Goal: Contribute content: Contribute content

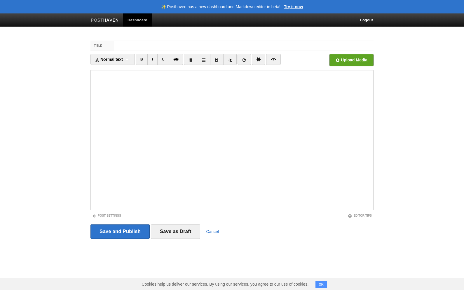
type input "I will never get tired of spending days or evenings with you when we run errand…"
type input "orbit"
click at [141, 71] on iframe at bounding box center [231, 140] width 283 height 140
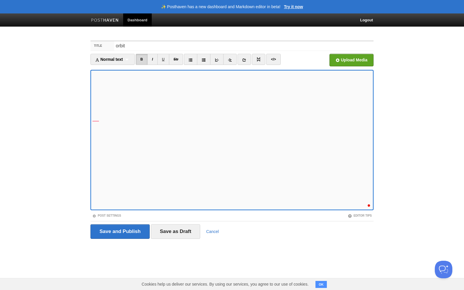
click at [91, 106] on iframe at bounding box center [231, 140] width 283 height 140
click at [144, 57] on link "B" at bounding box center [142, 59] width 12 height 11
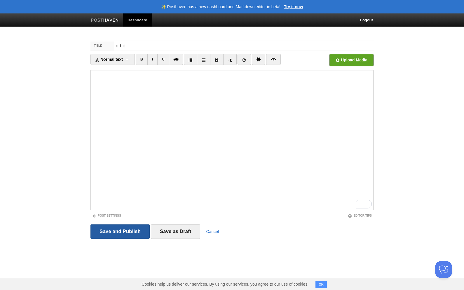
click at [122, 233] on input "Save and Publish" at bounding box center [119, 231] width 59 height 15
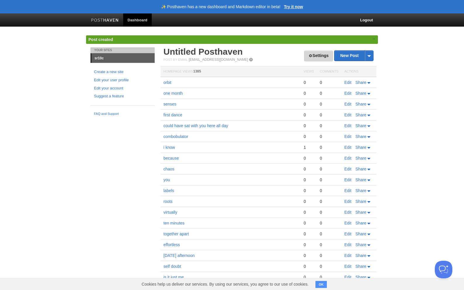
click at [323, 55] on div "Settings New Post by Web by Email Untitled [GEOGRAPHIC_DATA] Post by Email [EMA…" at bounding box center [268, 175] width 210 height 257
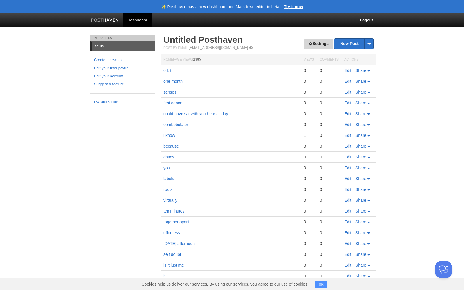
click at [317, 45] on link "Settings" at bounding box center [318, 44] width 29 height 11
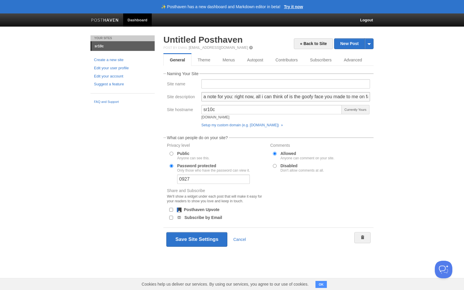
drag, startPoint x: 233, startPoint y: 95, endPoint x: 234, endPoint y: 108, distance: 12.8
click at [234, 108] on fieldset "Naming Your Site Site name Site description a note for you: right now, all i ca…" at bounding box center [268, 101] width 210 height 58
type input "a note for you: if i close my eyes and think of you there at work, can you feel…"
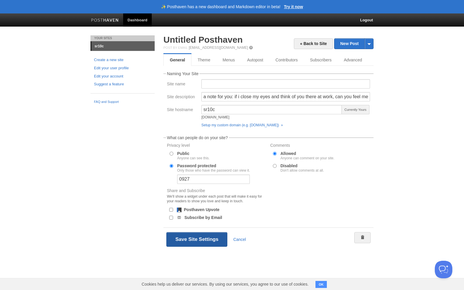
click at [204, 243] on button "Save Site Settings" at bounding box center [196, 239] width 61 height 15
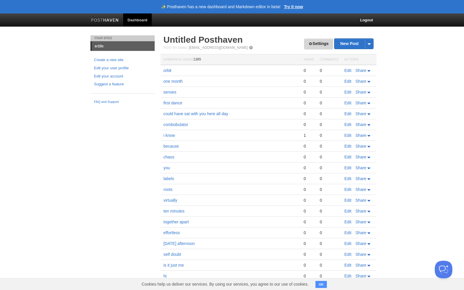
click at [314, 42] on link "Settings" at bounding box center [318, 44] width 29 height 11
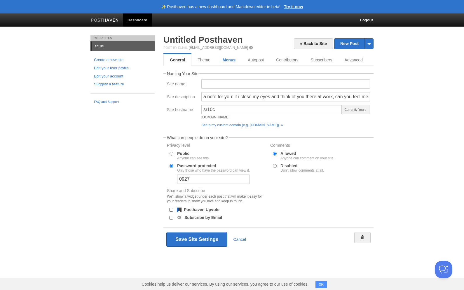
click at [225, 61] on link "Menus" at bounding box center [229, 60] width 25 height 12
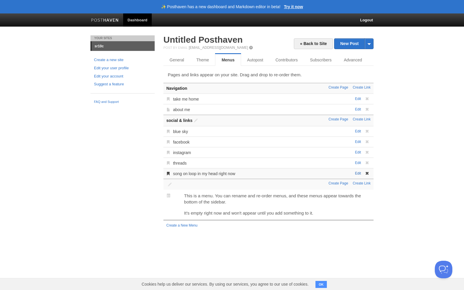
click at [359, 173] on link "Edit" at bounding box center [358, 173] width 6 height 4
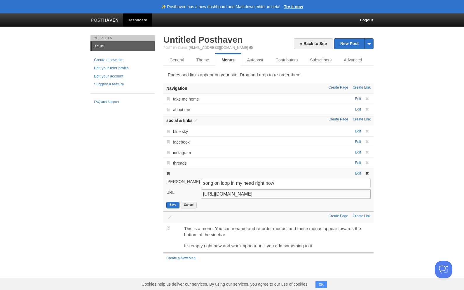
click at [289, 195] on input "[URL][DOMAIN_NAME]" at bounding box center [286, 193] width 170 height 9
paste input "Dcmc0TTZWks?si=InKRHkeO6l1RT0EU"
type input "[URL][DOMAIN_NAME]"
click at [171, 204] on button "Save" at bounding box center [172, 204] width 13 height 7
